Goal: Transaction & Acquisition: Download file/media

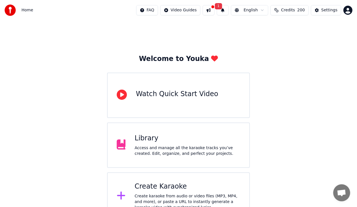
click at [172, 137] on div "Library" at bounding box center [188, 138] width 106 height 9
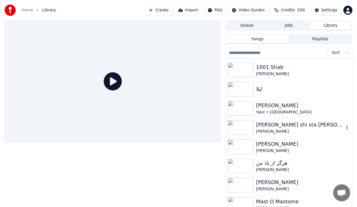
scroll to position [7, 0]
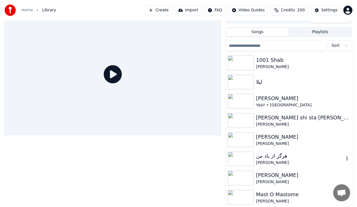
click at [345, 158] on icon "button" at bounding box center [348, 158] width 6 height 5
click at [303, 161] on div "[PERSON_NAME]" at bounding box center [300, 163] width 88 height 6
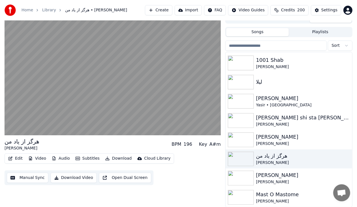
click at [113, 158] on button "Download" at bounding box center [118, 158] width 31 height 8
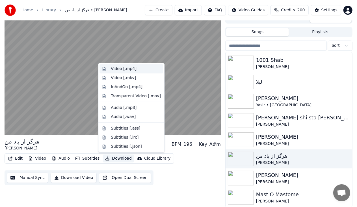
click at [127, 67] on div "Video [.mp4]" at bounding box center [123, 69] width 25 height 6
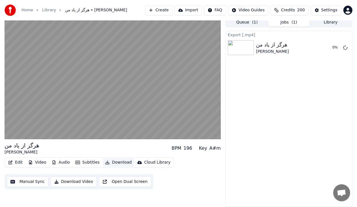
scroll to position [3, 0]
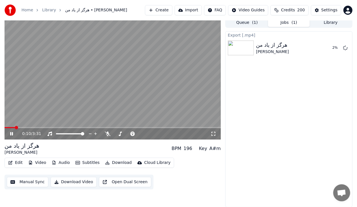
click at [326, 22] on button "Library" at bounding box center [331, 23] width 42 height 8
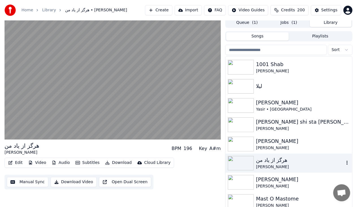
scroll to position [7, 0]
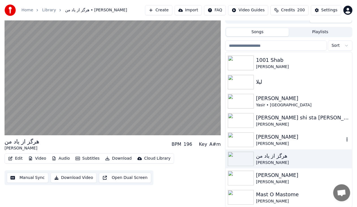
click at [347, 138] on icon "button" at bounding box center [347, 139] width 1 height 4
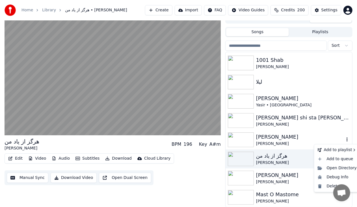
click at [315, 138] on div "[PERSON_NAME]" at bounding box center [300, 137] width 88 height 8
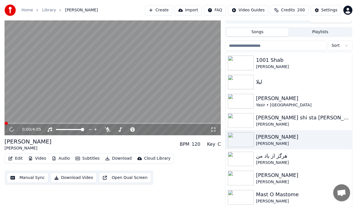
click at [114, 157] on button "Download" at bounding box center [118, 158] width 31 height 8
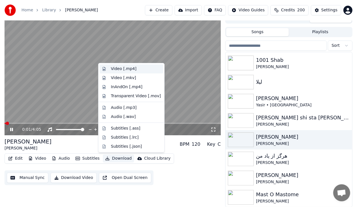
click at [132, 70] on div "Video [.mp4]" at bounding box center [123, 69] width 25 height 6
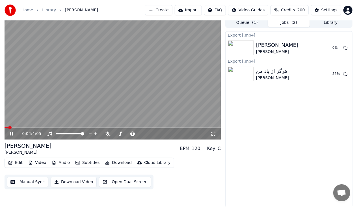
click at [323, 24] on button "Library" at bounding box center [331, 23] width 42 height 8
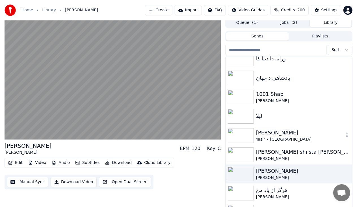
scroll to position [153, 0]
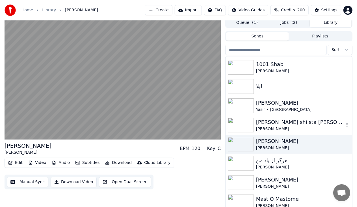
click at [268, 122] on div "[PERSON_NAME] shi sta [PERSON_NAME]" at bounding box center [300, 122] width 88 height 8
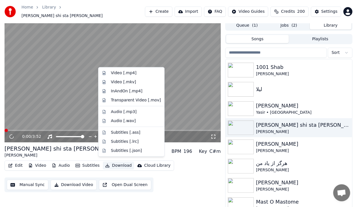
click at [114, 161] on button "Download" at bounding box center [118, 165] width 31 height 8
click at [139, 72] on div "Video [.mp4]" at bounding box center [136, 73] width 50 height 6
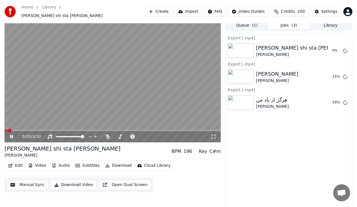
click at [331, 24] on button "Library" at bounding box center [331, 25] width 42 height 8
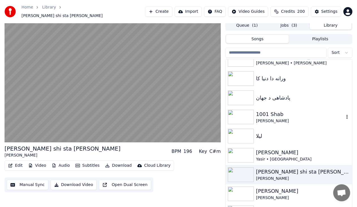
scroll to position [108, 0]
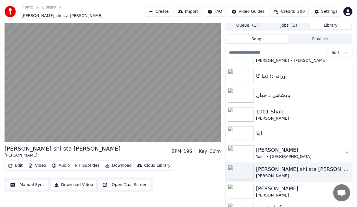
click at [266, 148] on div "[PERSON_NAME]" at bounding box center [300, 150] width 88 height 8
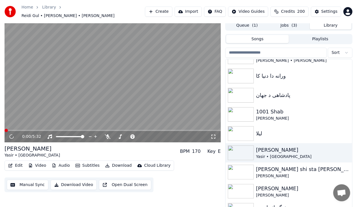
click at [114, 162] on button "Download" at bounding box center [118, 165] width 31 height 8
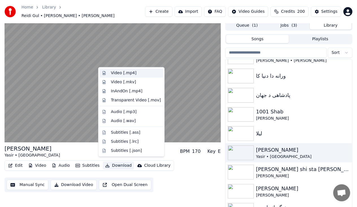
click at [135, 74] on div "Video [.mp4]" at bounding box center [136, 73] width 50 height 6
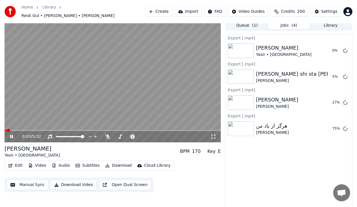
click at [328, 23] on button "Library" at bounding box center [331, 25] width 42 height 8
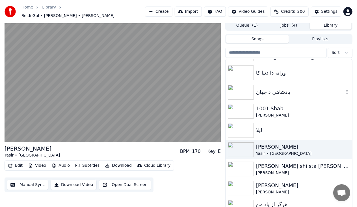
scroll to position [112, 0]
click at [283, 126] on div "ليلا" at bounding box center [300, 130] width 88 height 8
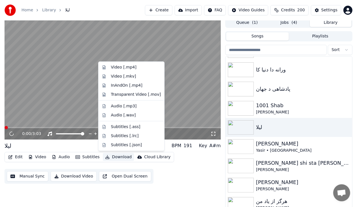
click at [116, 157] on button "Download" at bounding box center [118, 157] width 31 height 8
click at [130, 68] on div "Video [.mp4]" at bounding box center [123, 68] width 25 height 6
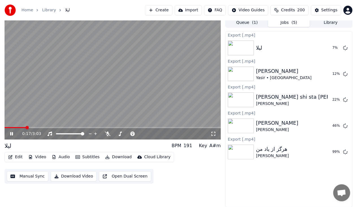
click at [330, 25] on button "Library" at bounding box center [331, 23] width 42 height 8
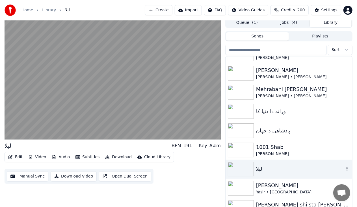
scroll to position [97, 0]
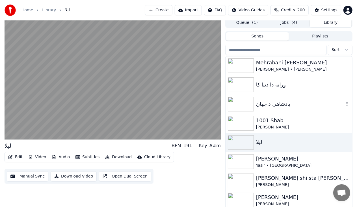
click at [273, 104] on div "پادشاهی د جهان" at bounding box center [300, 104] width 88 height 8
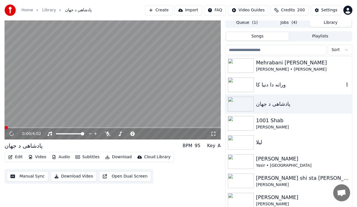
click at [275, 89] on div "ورانه دا دنیا کا" at bounding box center [289, 84] width 127 height 19
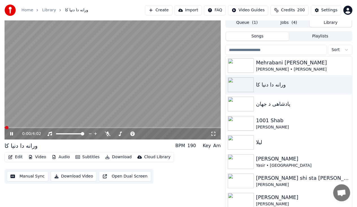
click at [117, 158] on button "Download" at bounding box center [118, 157] width 31 height 8
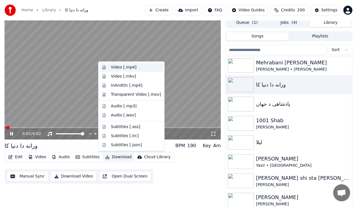
click at [133, 67] on div "Video [.mp4]" at bounding box center [136, 68] width 50 height 6
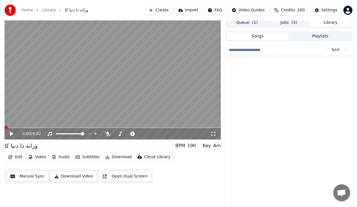
click at [329, 24] on button "Library" at bounding box center [331, 23] width 42 height 8
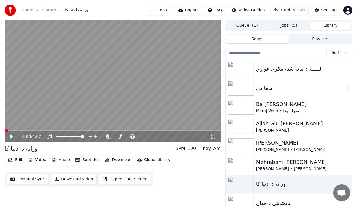
scroll to position [7, 0]
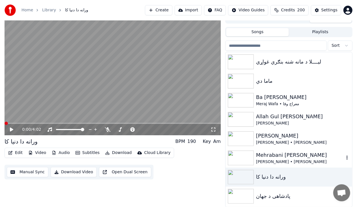
click at [275, 158] on div "Mehrabani [PERSON_NAME]" at bounding box center [300, 155] width 88 height 8
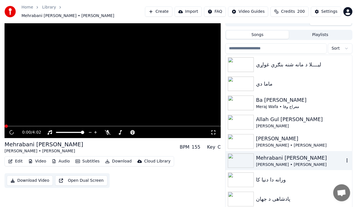
scroll to position [10, 0]
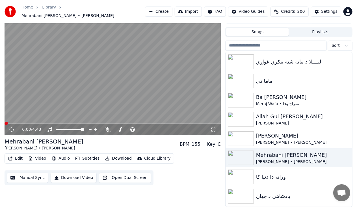
click at [116, 157] on button "Download" at bounding box center [118, 158] width 31 height 8
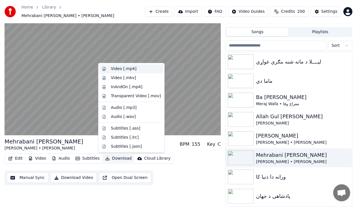
click at [135, 70] on div "Video [.mp4]" at bounding box center [136, 69] width 50 height 6
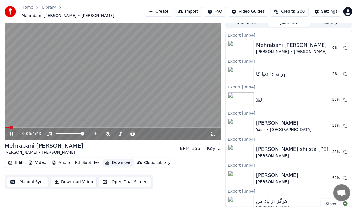
scroll to position [6, 0]
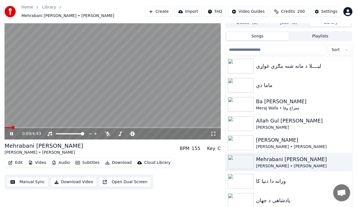
click at [334, 25] on button "Library" at bounding box center [331, 22] width 42 height 8
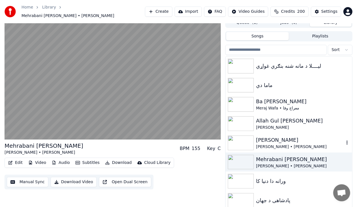
click at [276, 145] on div "[PERSON_NAME] • [PERSON_NAME]" at bounding box center [300, 147] width 88 height 6
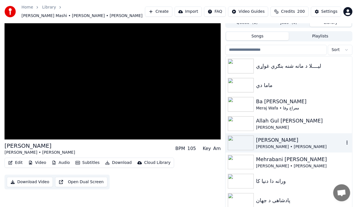
scroll to position [3, 0]
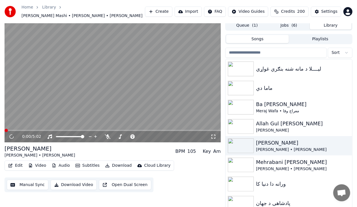
click at [118, 161] on button "Download" at bounding box center [118, 165] width 31 height 8
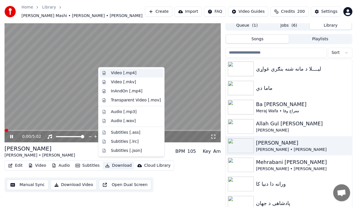
click at [130, 74] on div "Video [.mp4]" at bounding box center [123, 73] width 25 height 6
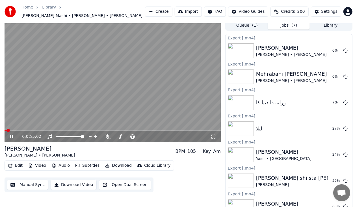
click at [324, 23] on button "Library" at bounding box center [331, 25] width 42 height 8
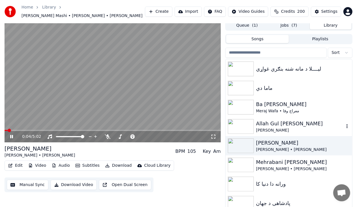
click at [278, 127] on div "[PERSON_NAME]" at bounding box center [300, 130] width 88 height 6
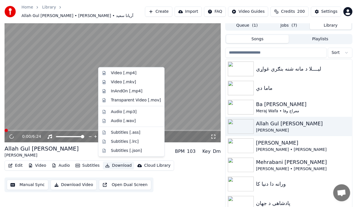
click at [117, 162] on button "Download" at bounding box center [118, 165] width 31 height 8
click at [130, 72] on div "Video [.mp4]" at bounding box center [123, 73] width 25 height 6
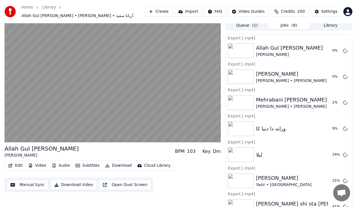
click at [324, 23] on button "Library" at bounding box center [331, 25] width 42 height 8
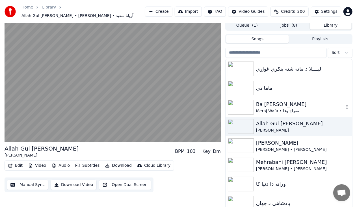
click at [274, 102] on div "Ba [PERSON_NAME]" at bounding box center [300, 104] width 88 height 8
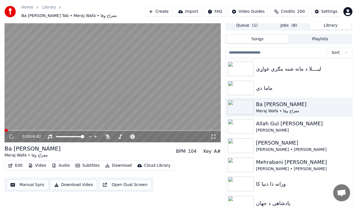
click at [118, 162] on button "Download" at bounding box center [118, 165] width 31 height 8
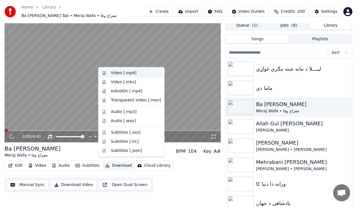
click at [127, 72] on div "Video [.mp4]" at bounding box center [123, 73] width 25 height 6
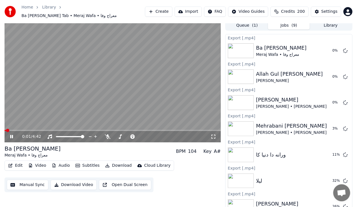
click at [334, 23] on button "Library" at bounding box center [331, 25] width 42 height 8
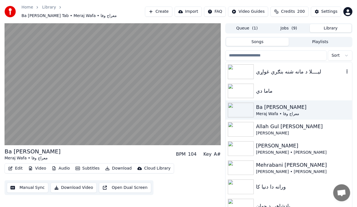
click at [282, 68] on div "لیــــلا د مانه شنه بنګري غواړي" at bounding box center [300, 72] width 88 height 8
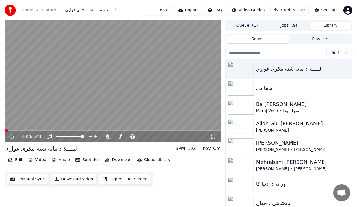
click at [118, 159] on button "Download" at bounding box center [118, 160] width 31 height 8
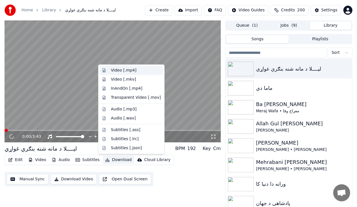
click at [129, 70] on div "Video [.mp4]" at bounding box center [123, 70] width 25 height 6
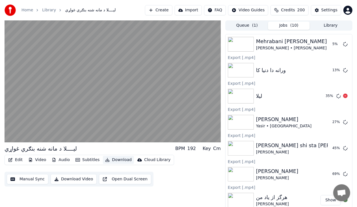
scroll to position [3, 0]
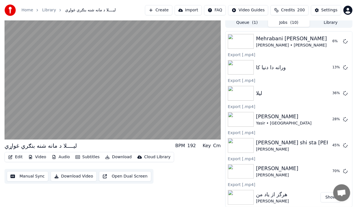
click at [329, 198] on button "Show" at bounding box center [331, 197] width 20 height 10
click at [328, 197] on button "Show" at bounding box center [331, 197] width 20 height 10
click at [329, 196] on button "Show" at bounding box center [331, 197] width 20 height 10
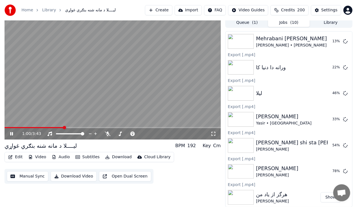
click at [134, 92] on video at bounding box center [113, 79] width 217 height 122
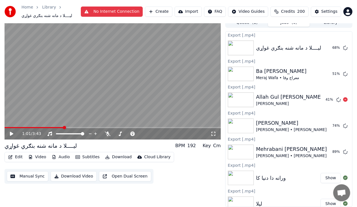
scroll to position [0, 0]
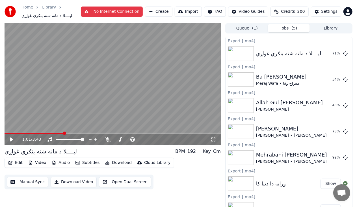
click at [129, 12] on button "No Internet Connection" at bounding box center [112, 12] width 62 height 10
